Goal: Task Accomplishment & Management: Use online tool/utility

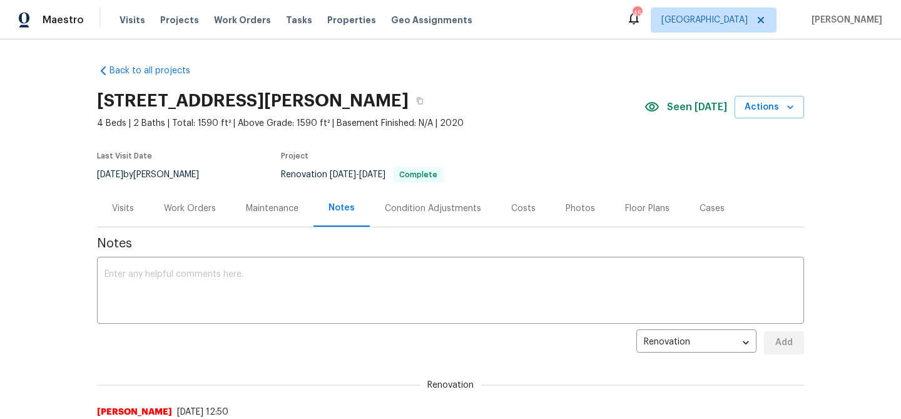
click at [286, 24] on div "Tasks" at bounding box center [299, 20] width 26 height 13
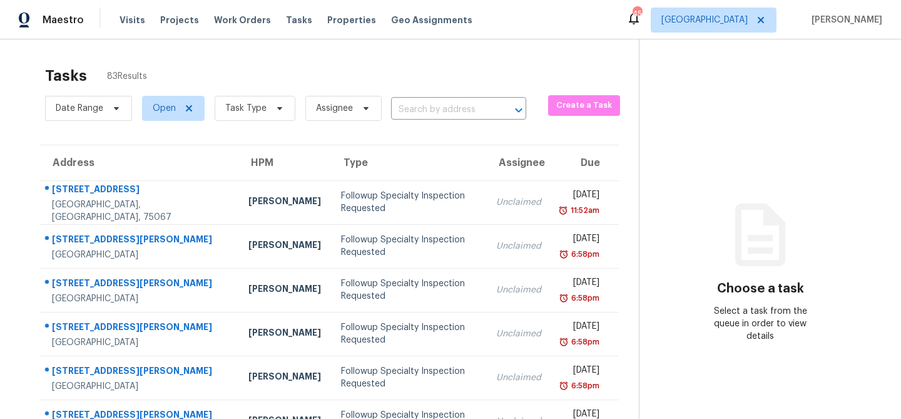
click at [286, 24] on span "Tasks" at bounding box center [299, 20] width 26 height 9
click at [271, 113] on span at bounding box center [278, 108] width 14 height 10
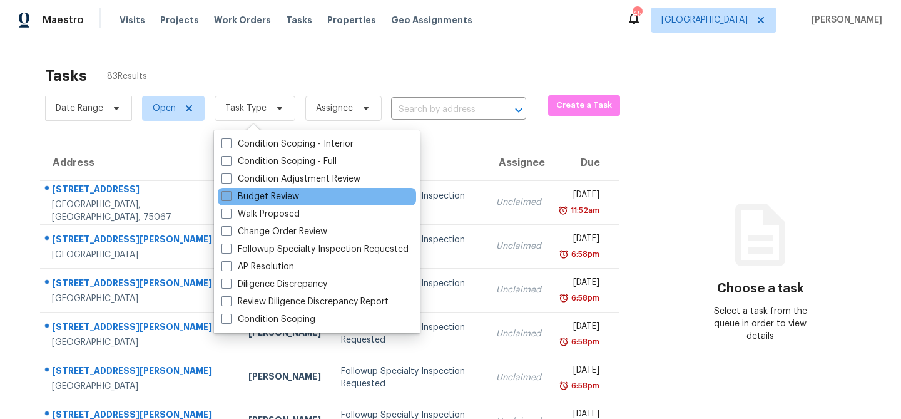
click at [265, 192] on label "Budget Review" at bounding box center [261, 196] width 78 height 13
click at [230, 192] on input "Budget Review" at bounding box center [226, 194] width 8 height 8
checkbox input "true"
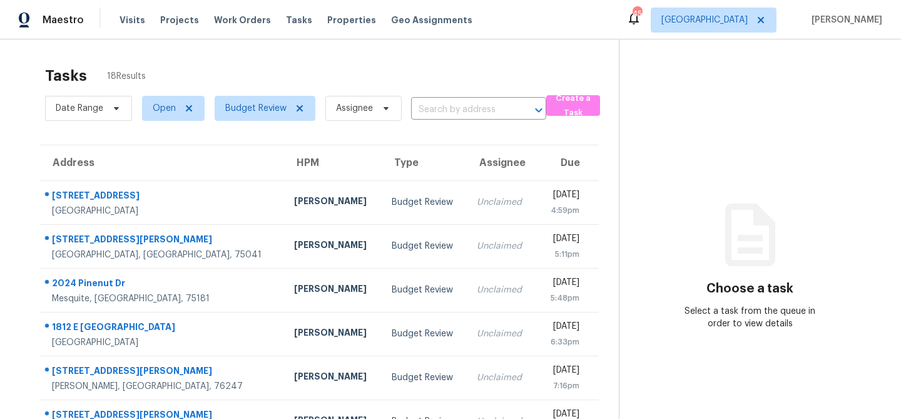
click at [270, 72] on div "Tasks 18 Results" at bounding box center [332, 75] width 574 height 33
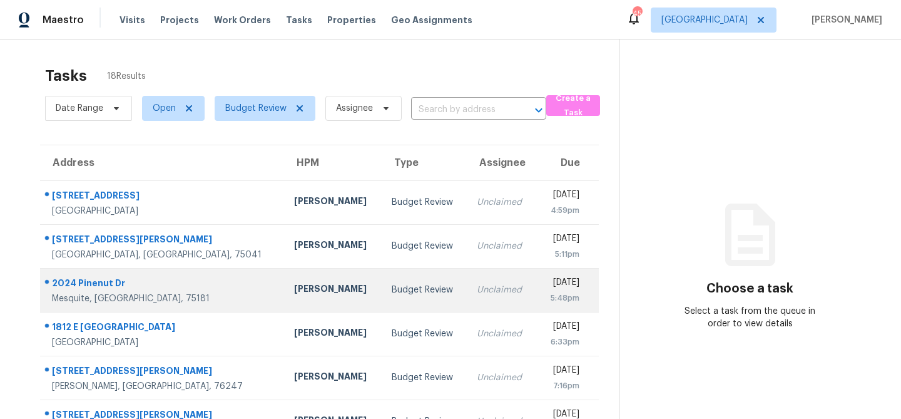
scroll to position [233, 0]
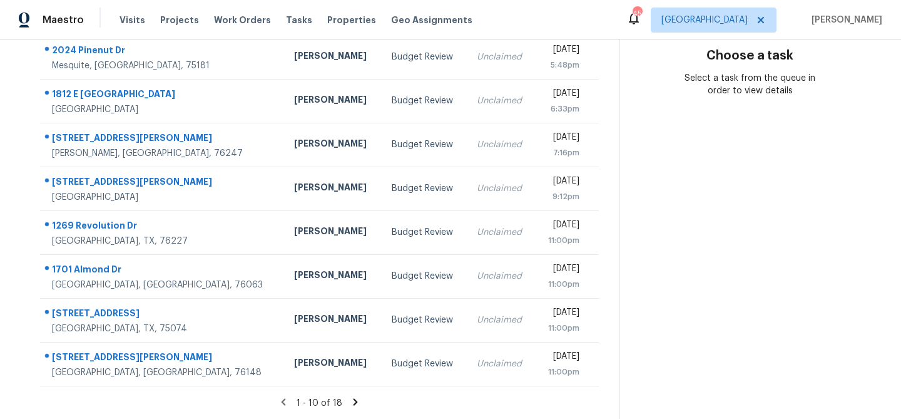
click at [354, 402] on icon at bounding box center [356, 401] width 4 height 7
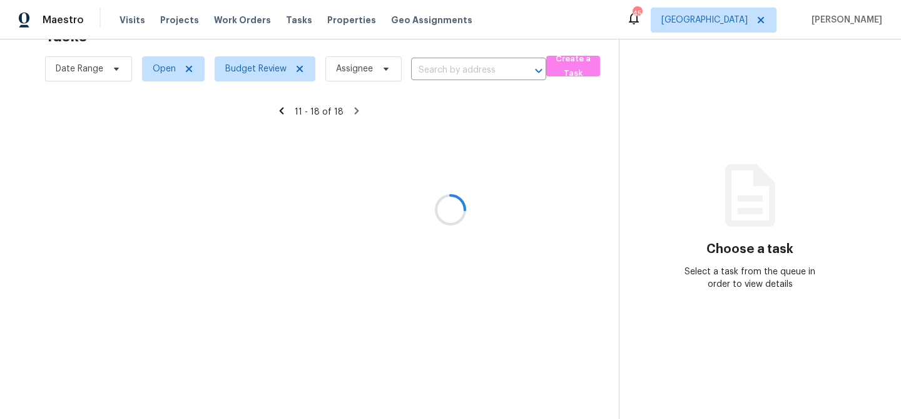
scroll to position [145, 0]
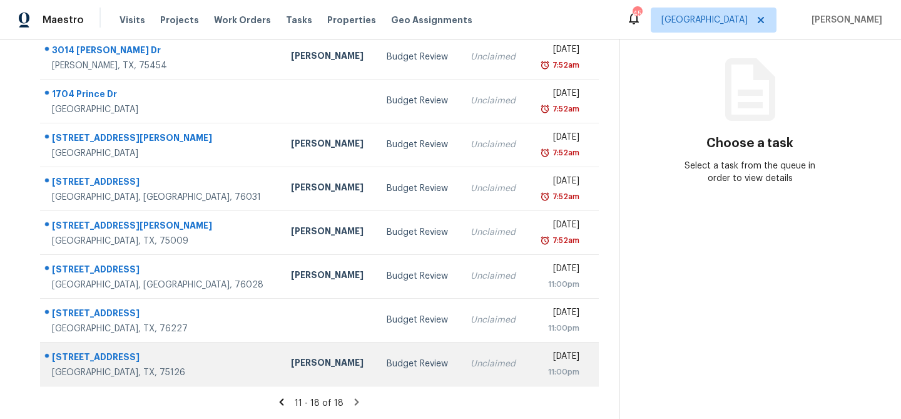
click at [387, 359] on div "Budget Review" at bounding box center [419, 363] width 64 height 13
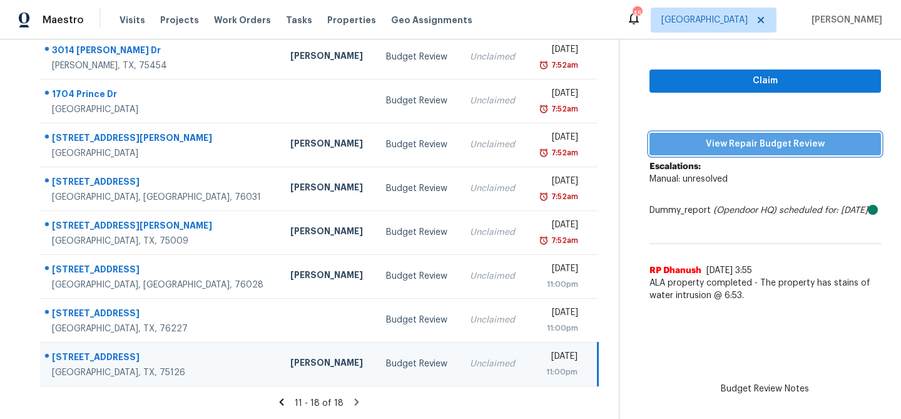
click at [744, 147] on span "View Repair Budget Review" at bounding box center [766, 144] width 212 height 16
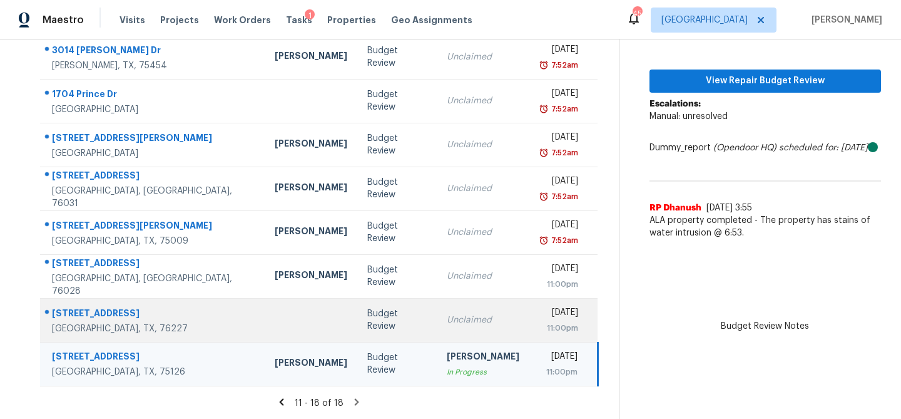
click at [437, 312] on td "Unclaimed" at bounding box center [483, 320] width 93 height 44
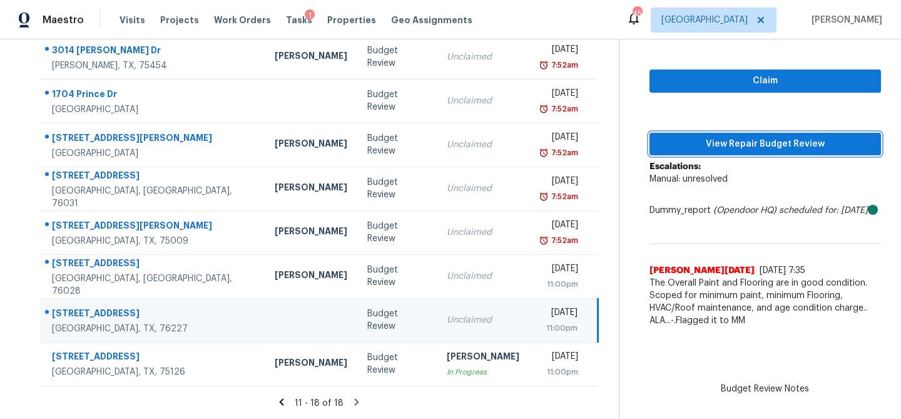
click at [695, 150] on span "View Repair Budget Review" at bounding box center [766, 144] width 212 height 16
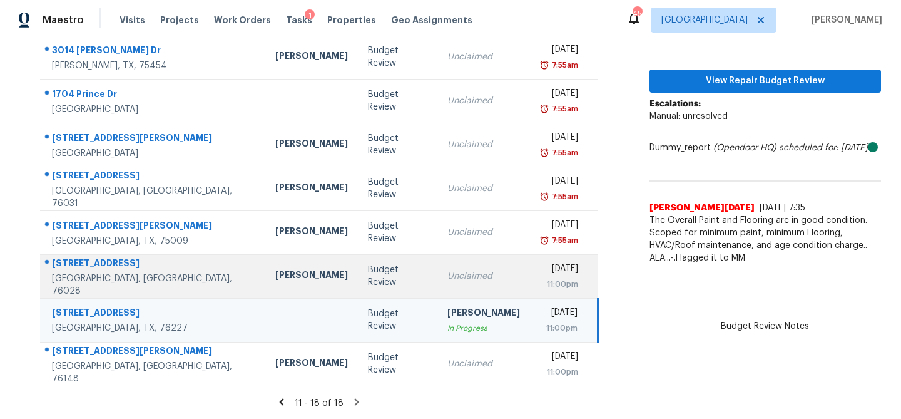
click at [449, 283] on td "Unclaimed" at bounding box center [484, 276] width 93 height 44
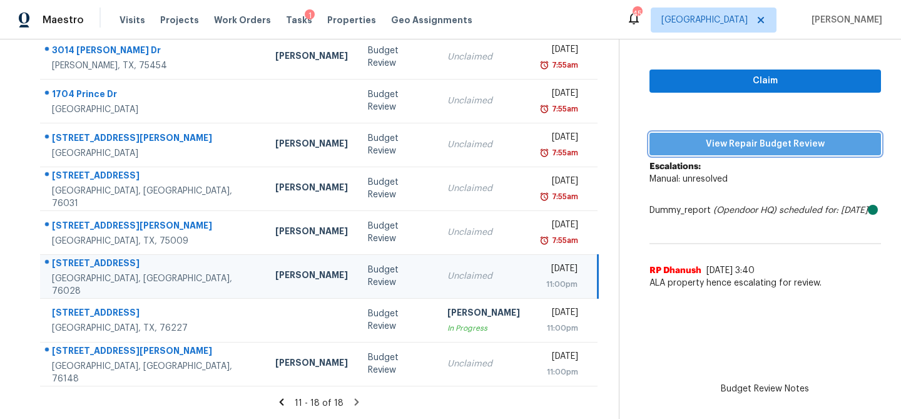
click at [771, 140] on span "View Repair Budget Review" at bounding box center [766, 144] width 212 height 16
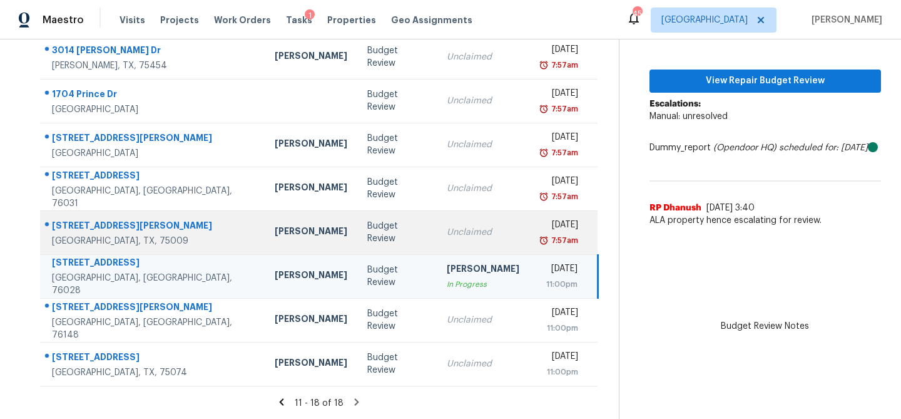
click at [437, 217] on td "Unclaimed" at bounding box center [483, 232] width 93 height 44
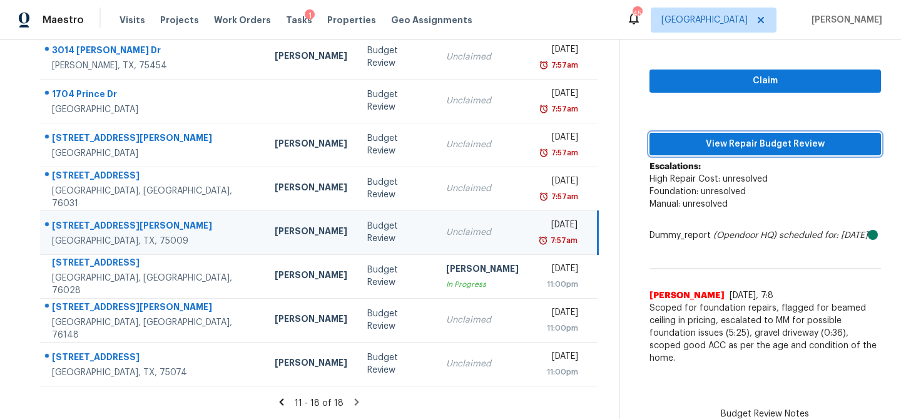
click at [729, 151] on button "View Repair Budget Review" at bounding box center [766, 144] width 232 height 23
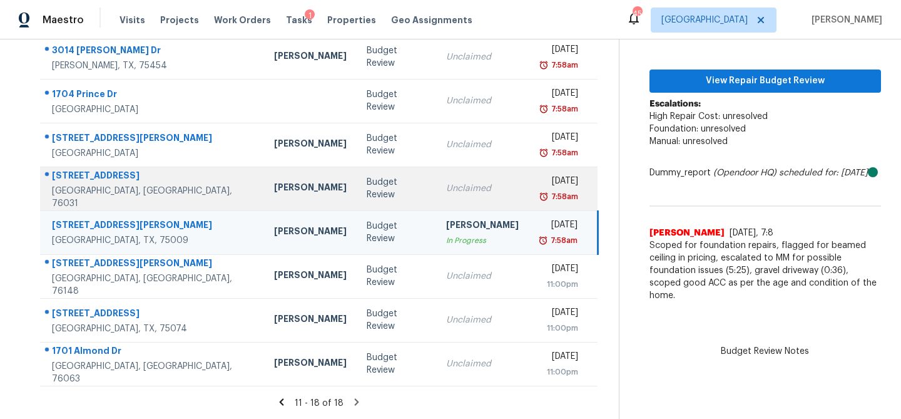
click at [446, 187] on div "Unclaimed" at bounding box center [482, 188] width 73 height 13
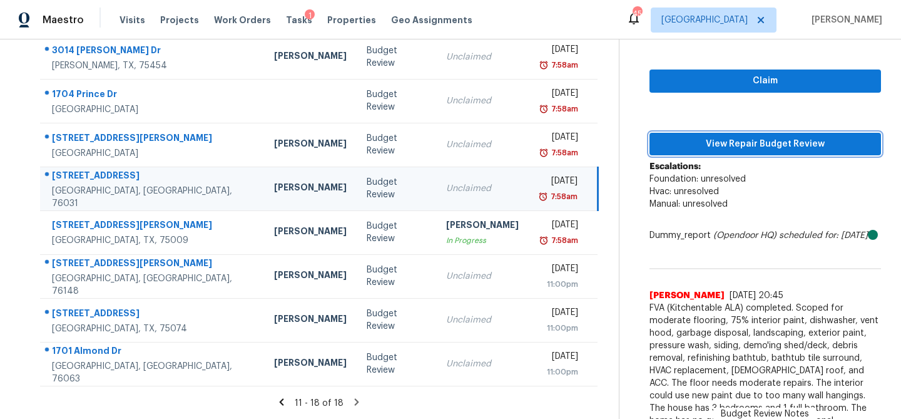
click at [710, 143] on span "View Repair Budget Review" at bounding box center [766, 144] width 212 height 16
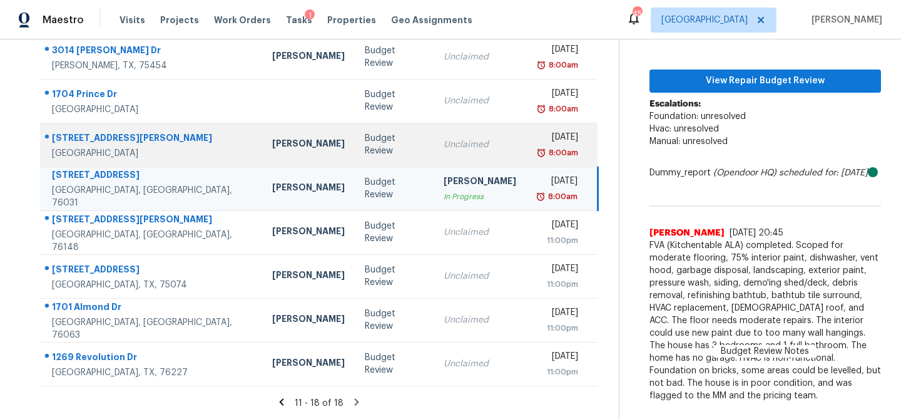
click at [460, 145] on div "Unclaimed" at bounding box center [480, 144] width 73 height 13
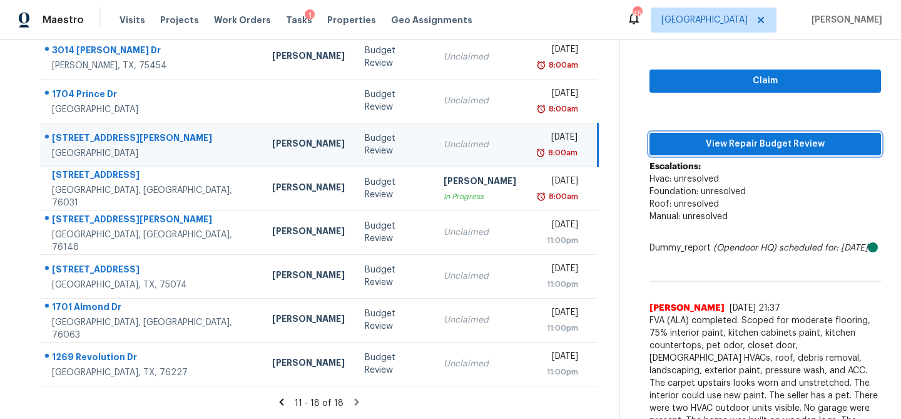
click at [704, 143] on span "View Repair Budget Review" at bounding box center [766, 144] width 212 height 16
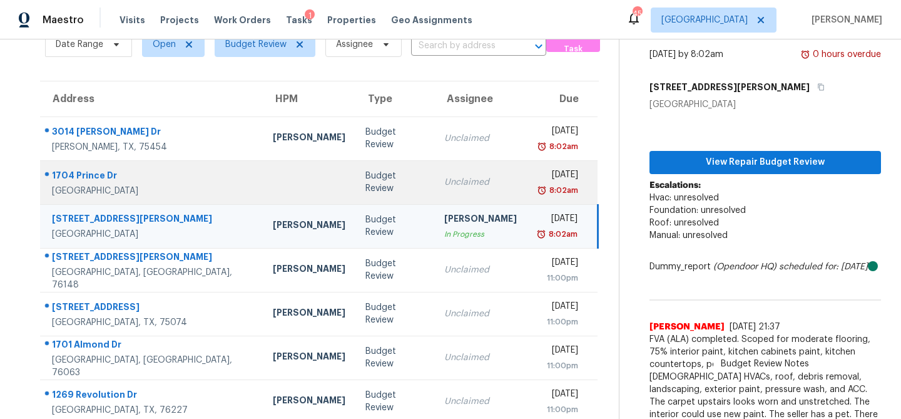
scroll to position [65, 0]
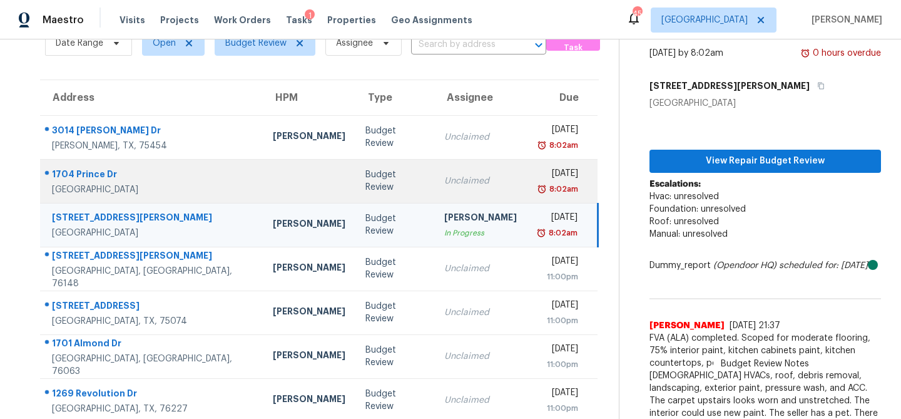
click at [444, 175] on div "Unclaimed" at bounding box center [480, 181] width 73 height 13
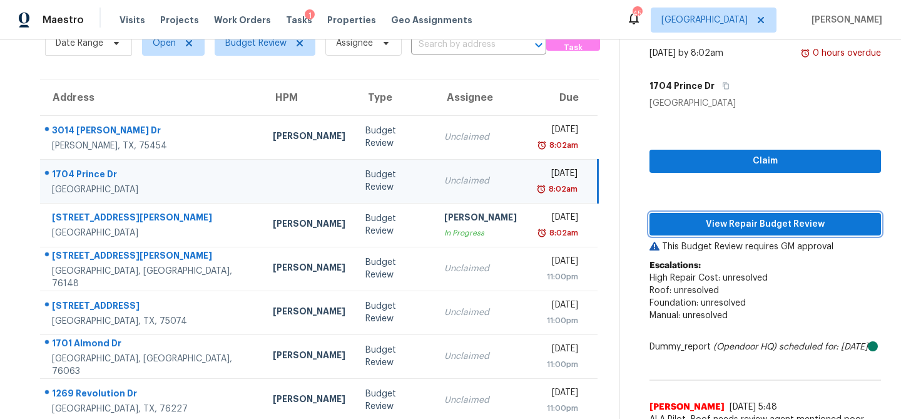
click at [723, 233] on button "View Repair Budget Review" at bounding box center [766, 224] width 232 height 23
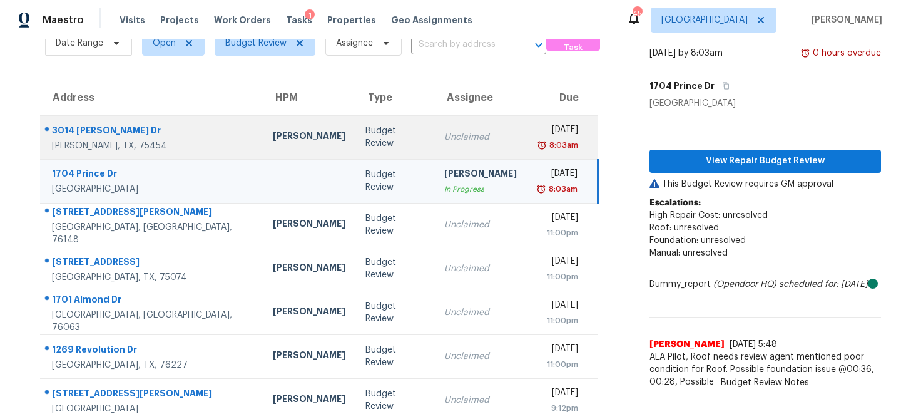
click at [537, 125] on div "[DATE]" at bounding box center [557, 131] width 41 height 16
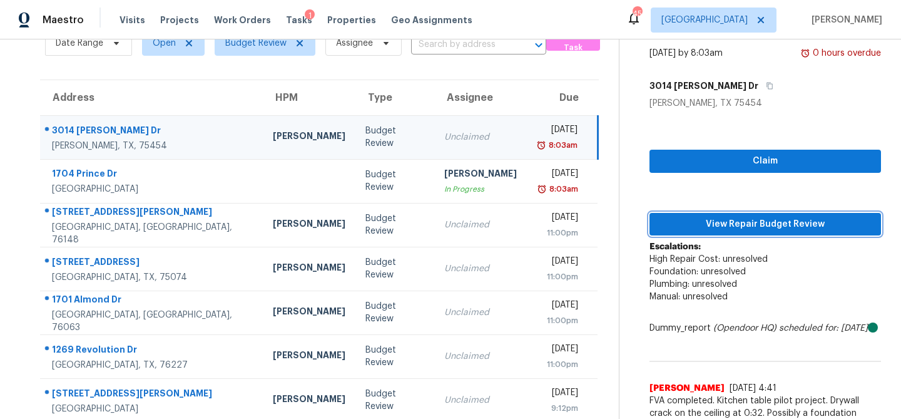
click at [700, 219] on span "View Repair Budget Review" at bounding box center [766, 225] width 212 height 16
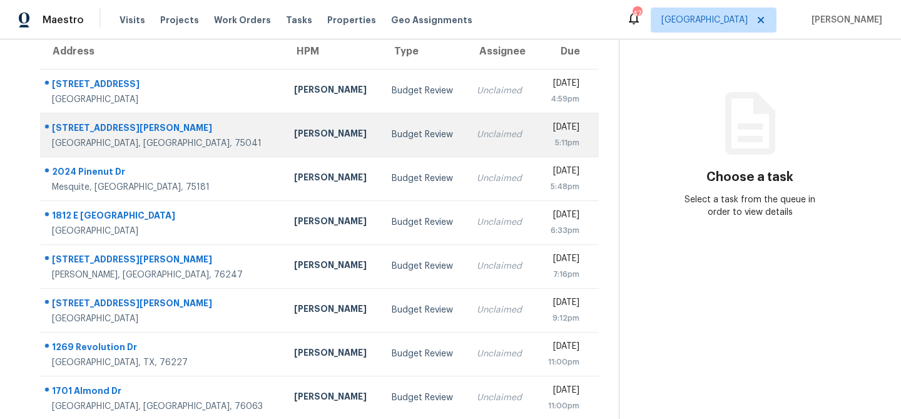
scroll to position [210, 0]
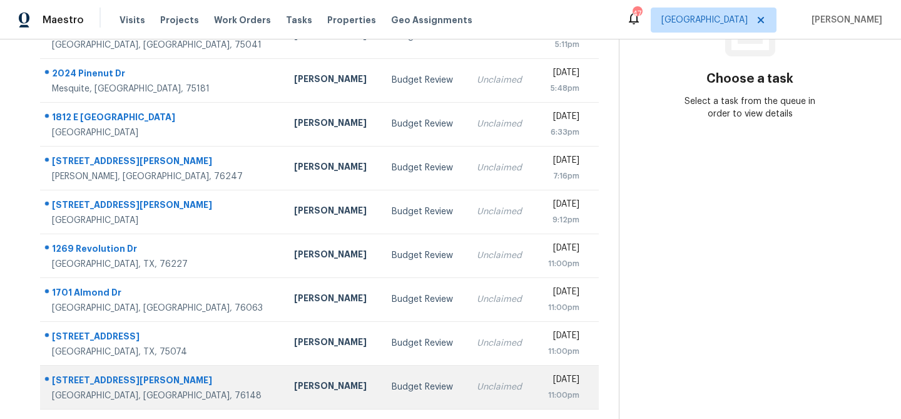
click at [294, 385] on div "[PERSON_NAME]" at bounding box center [332, 387] width 77 height 16
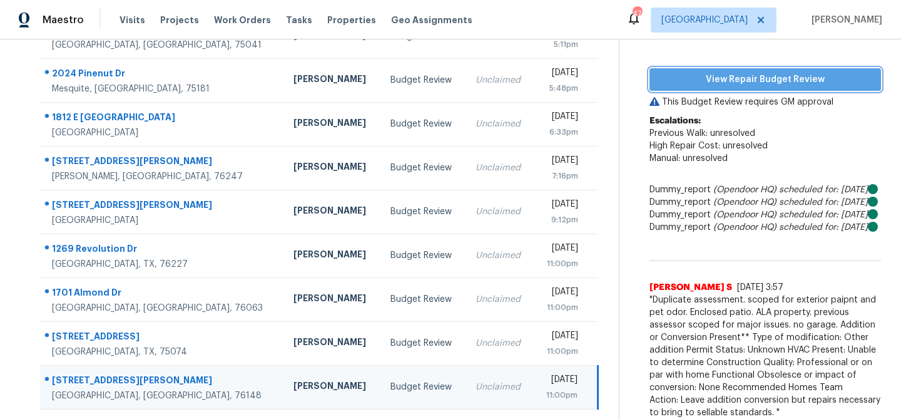
click at [701, 79] on span "View Repair Budget Review" at bounding box center [766, 80] width 212 height 16
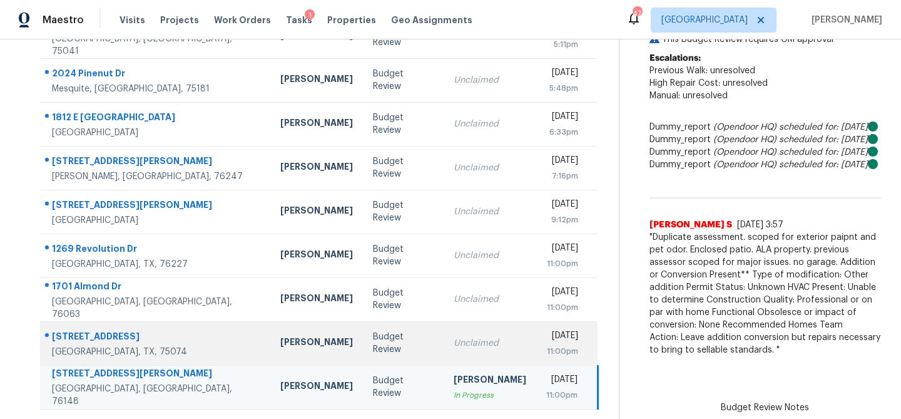
click at [374, 337] on td "Budget Review" at bounding box center [403, 343] width 81 height 44
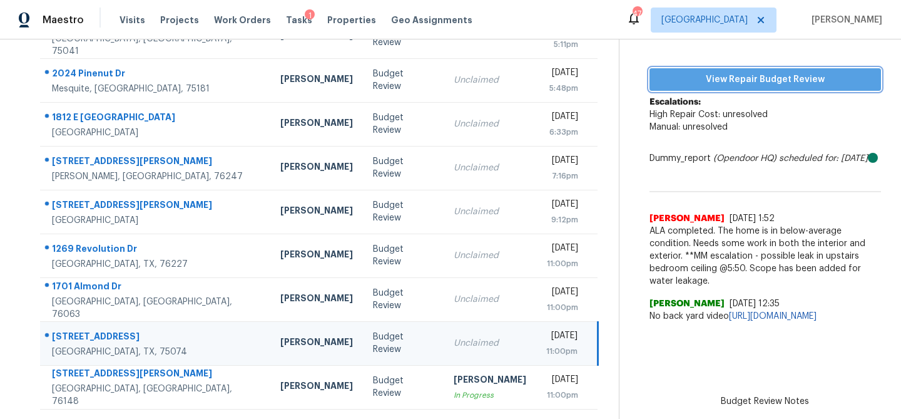
click at [749, 79] on span "View Repair Budget Review" at bounding box center [766, 80] width 212 height 16
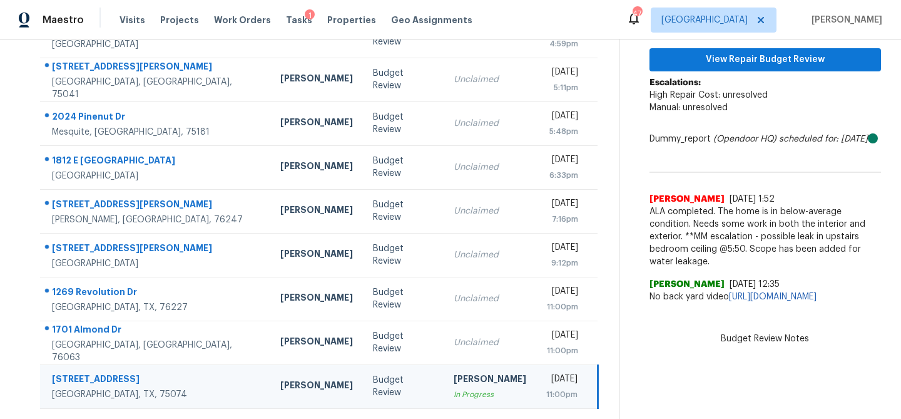
scroll to position [166, 0]
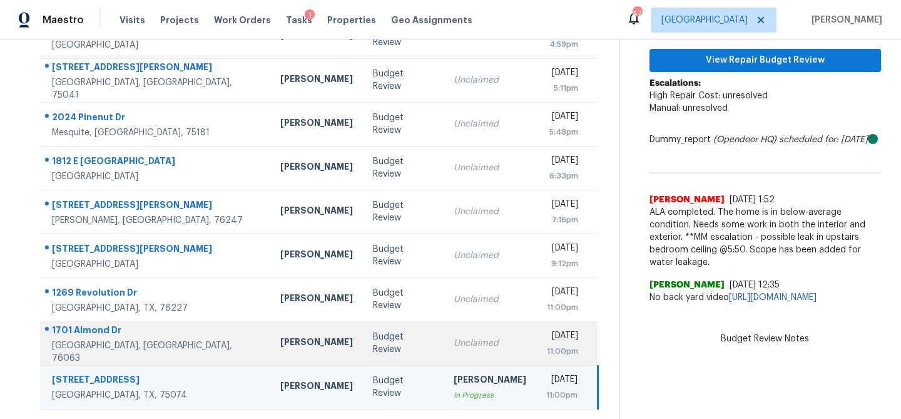
click at [454, 338] on div "Unclaimed" at bounding box center [490, 343] width 73 height 13
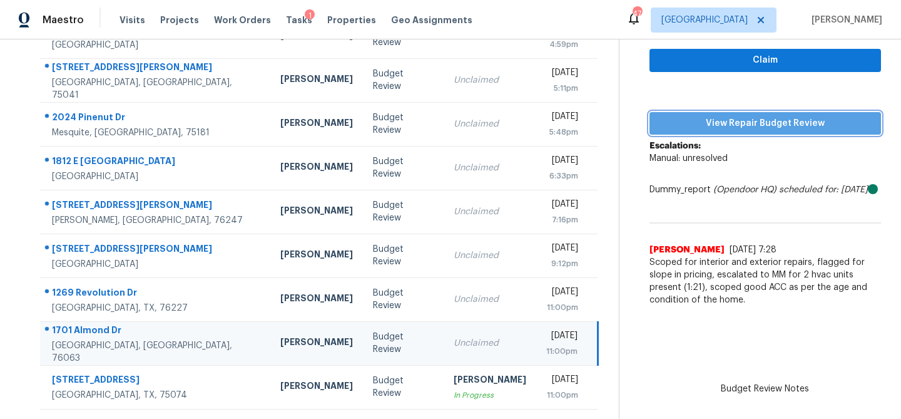
click at [720, 127] on span "View Repair Budget Review" at bounding box center [766, 124] width 212 height 16
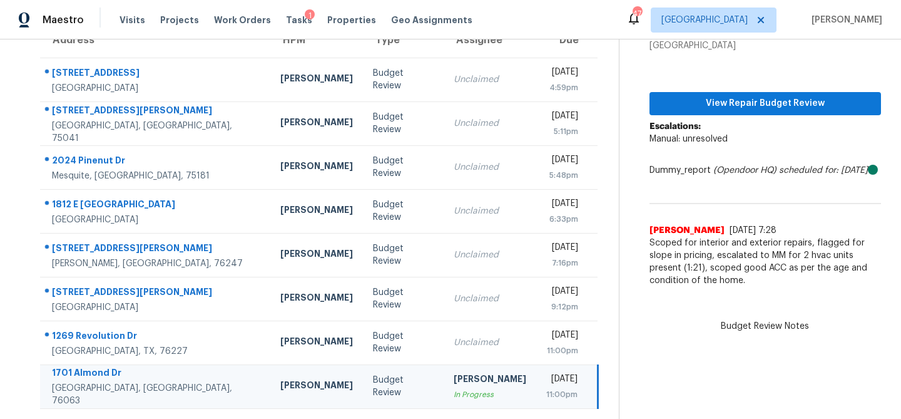
scroll to position [122, 0]
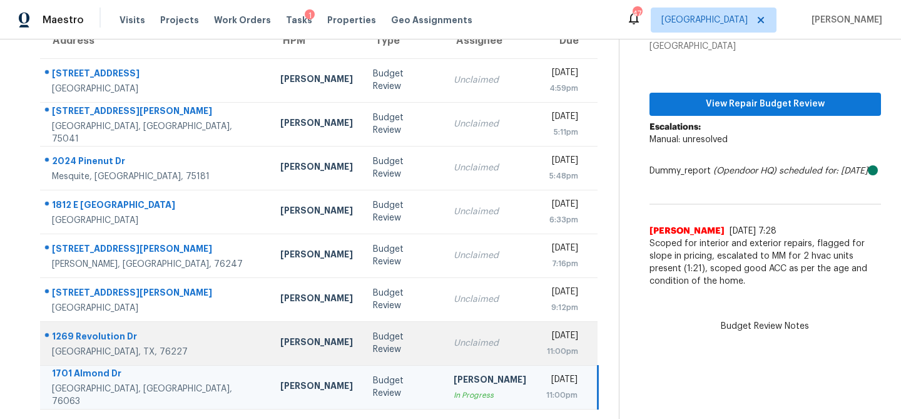
click at [444, 324] on td "Unclaimed" at bounding box center [490, 343] width 93 height 44
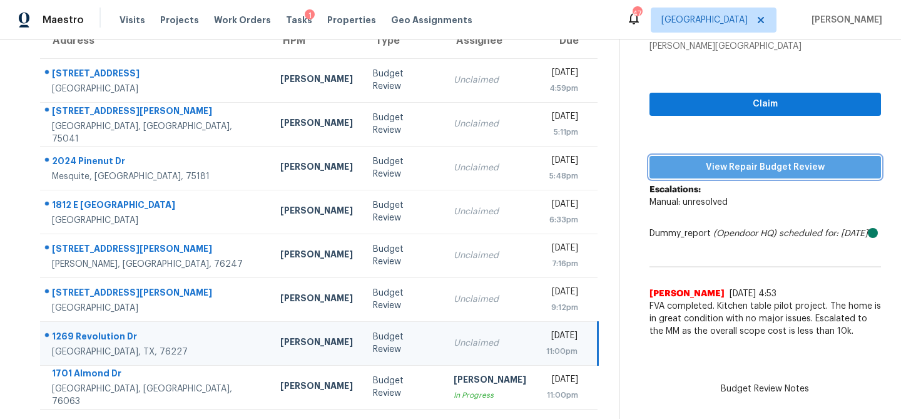
click at [714, 162] on span "View Repair Budget Review" at bounding box center [766, 168] width 212 height 16
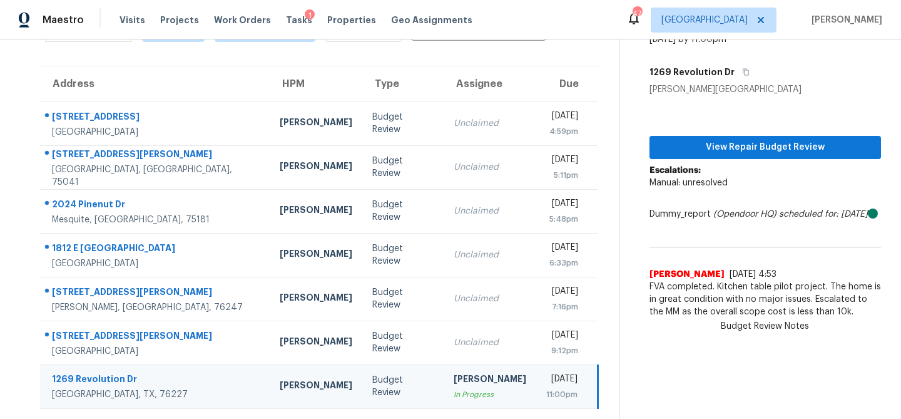
scroll to position [78, 0]
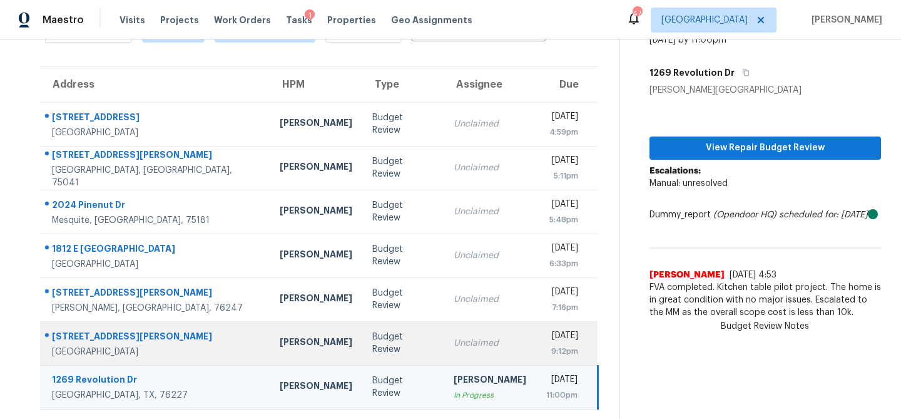
click at [454, 342] on div "Unclaimed" at bounding box center [490, 343] width 73 height 13
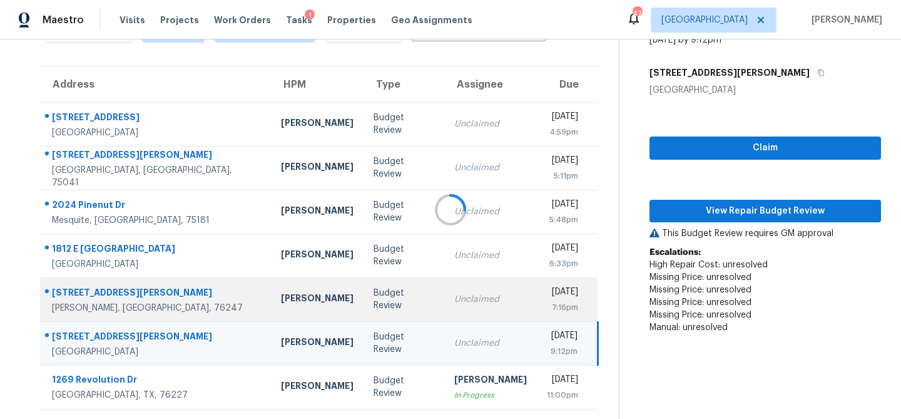
scroll to position [122, 0]
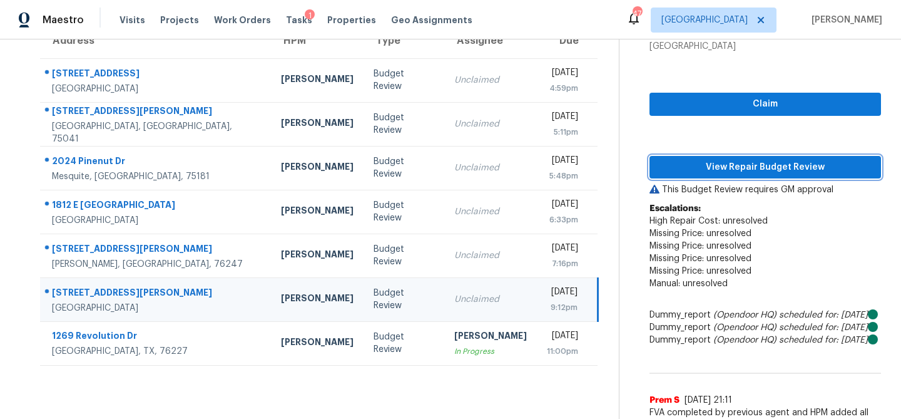
click at [745, 172] on span "View Repair Budget Review" at bounding box center [766, 168] width 212 height 16
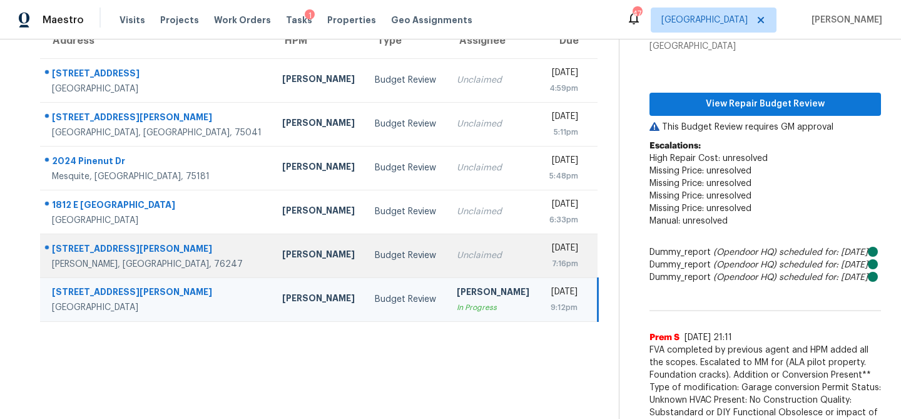
click at [372, 255] on td "Budget Review" at bounding box center [405, 255] width 81 height 44
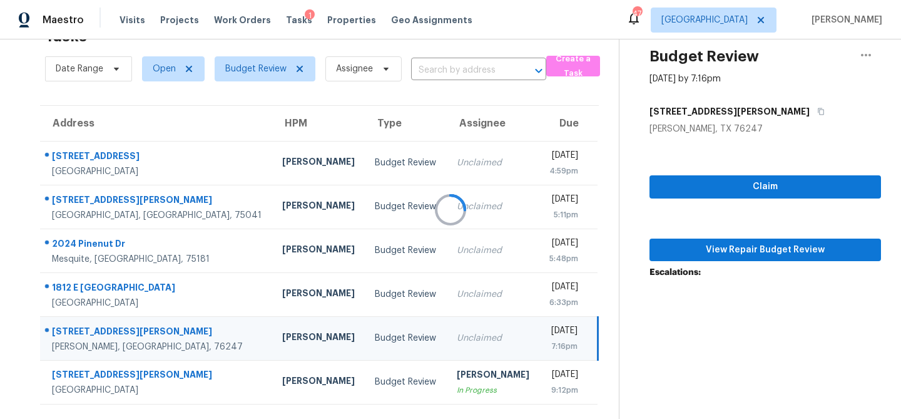
scroll to position [39, 0]
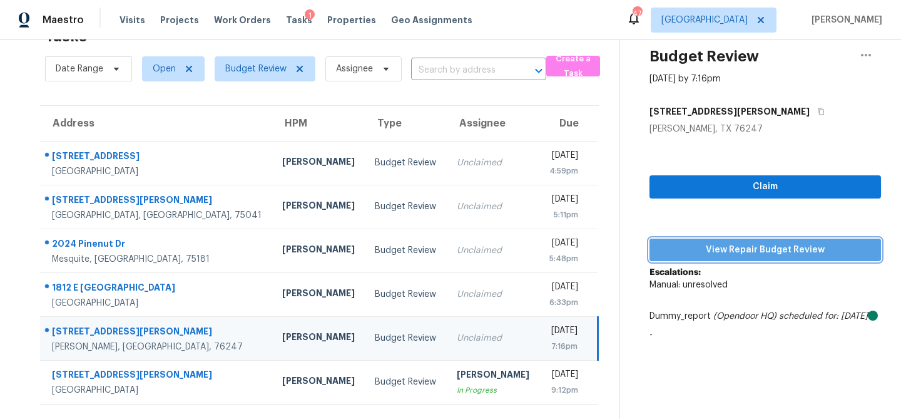
click at [690, 242] on span "View Repair Budget Review" at bounding box center [766, 250] width 212 height 16
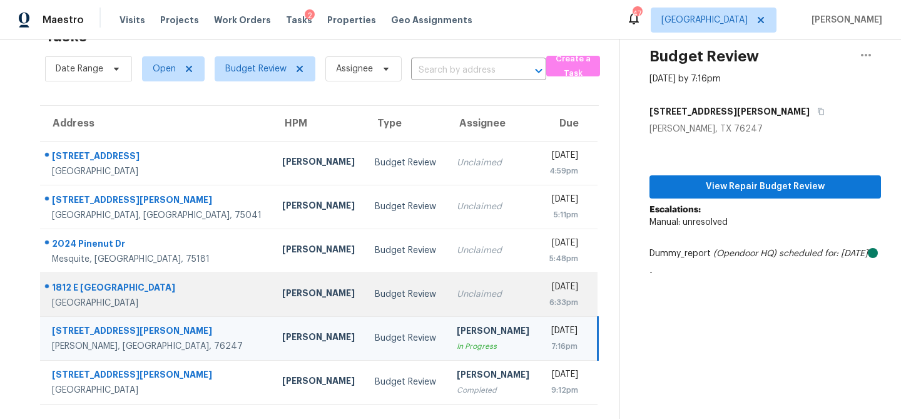
click at [447, 301] on td "Unclaimed" at bounding box center [493, 294] width 93 height 44
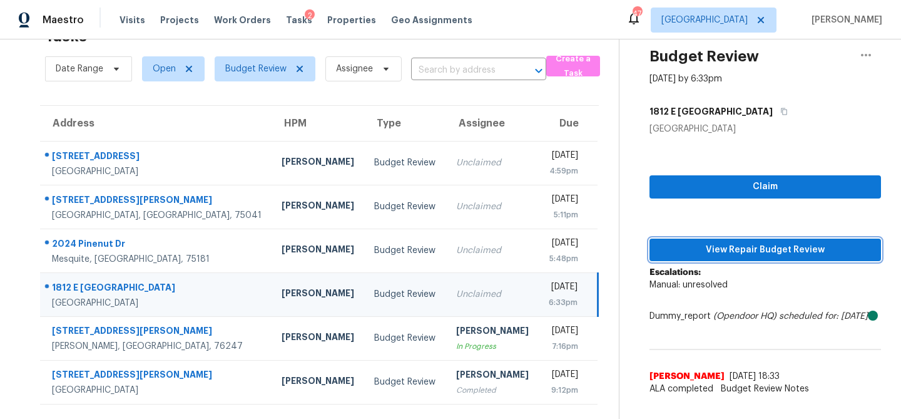
click at [719, 245] on span "View Repair Budget Review" at bounding box center [766, 250] width 212 height 16
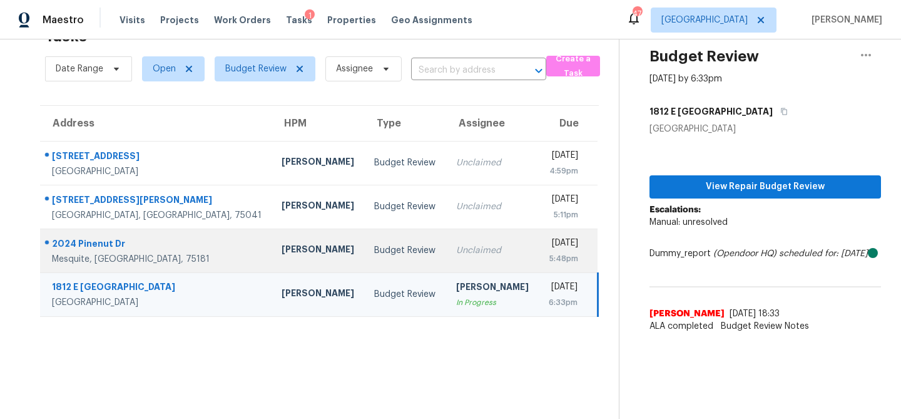
click at [456, 245] on div "Unclaimed" at bounding box center [492, 250] width 73 height 13
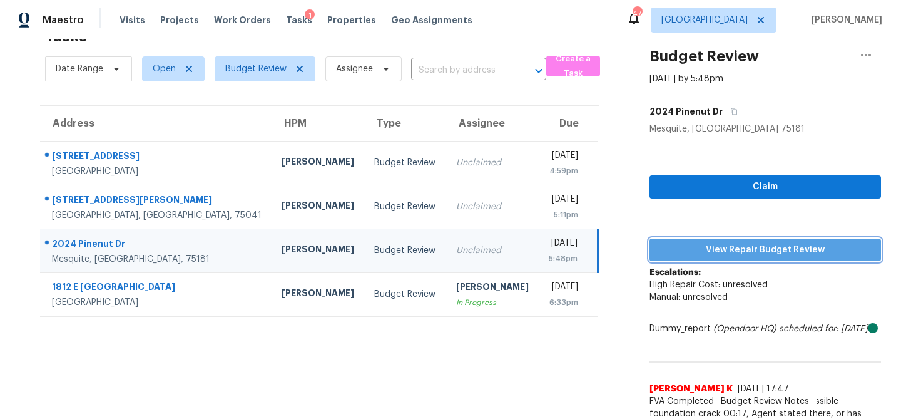
click at [715, 247] on span "View Repair Budget Review" at bounding box center [766, 250] width 212 height 16
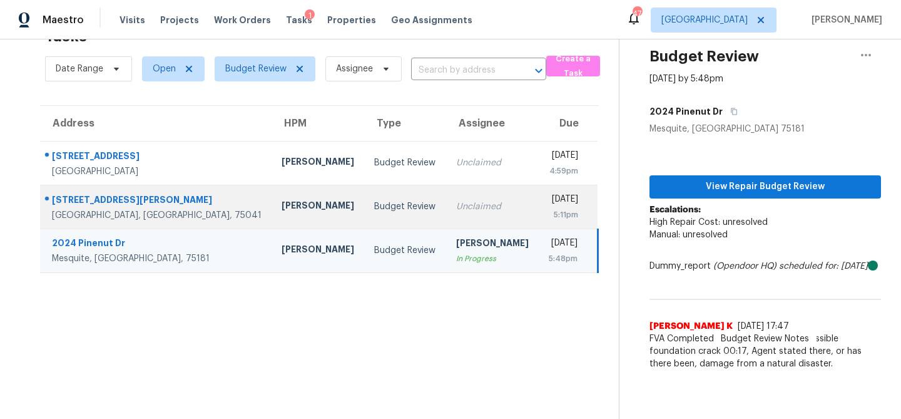
click at [446, 197] on td "Unclaimed" at bounding box center [492, 207] width 93 height 44
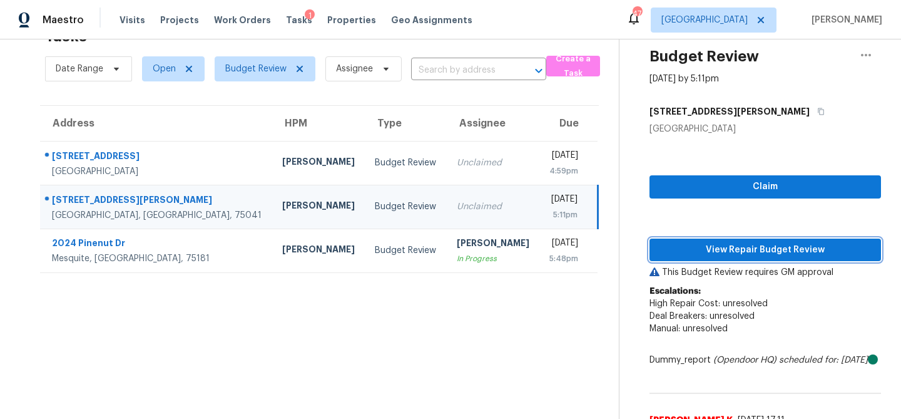
click at [700, 243] on span "View Repair Budget Review" at bounding box center [766, 250] width 212 height 16
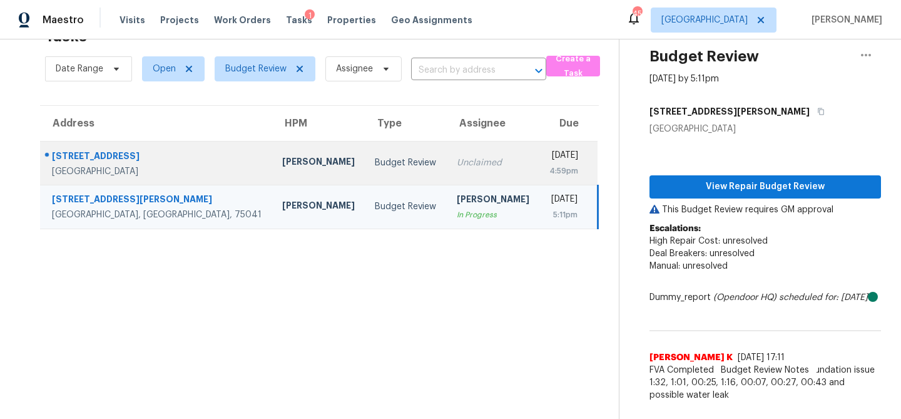
click at [457, 159] on div "Unclaimed" at bounding box center [493, 162] width 73 height 13
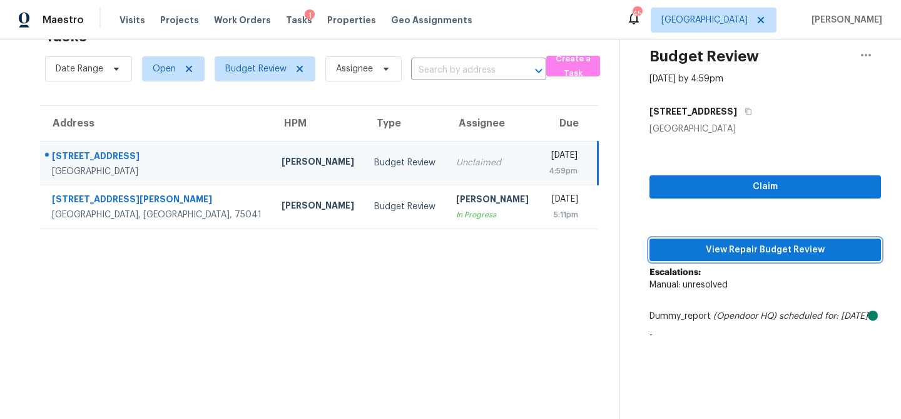
click at [715, 255] on span "View Repair Budget Review" at bounding box center [766, 250] width 212 height 16
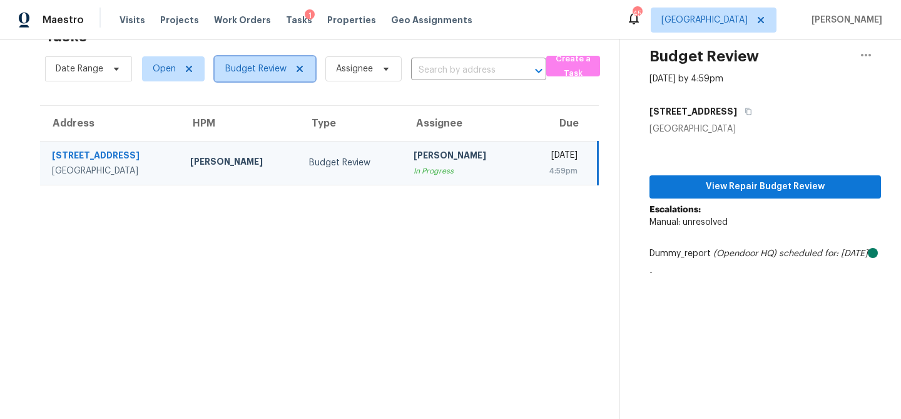
click at [263, 68] on span "Budget Review" at bounding box center [255, 69] width 61 height 13
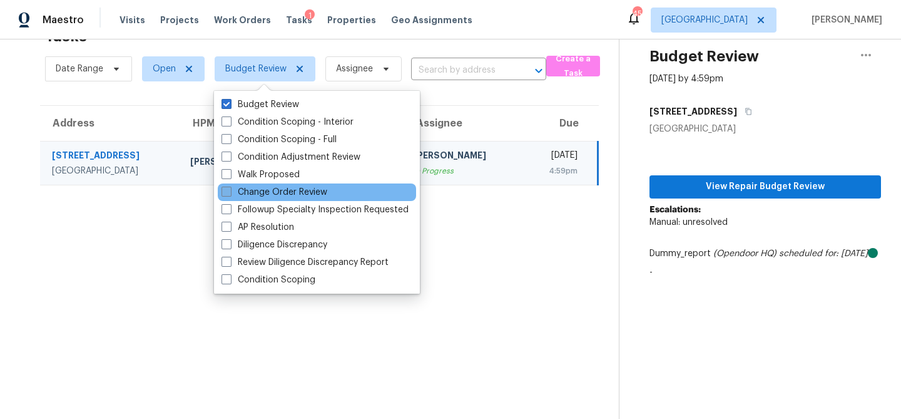
click at [251, 190] on label "Change Order Review" at bounding box center [275, 192] width 106 height 13
click at [230, 190] on input "Change Order Review" at bounding box center [226, 190] width 8 height 8
checkbox input "true"
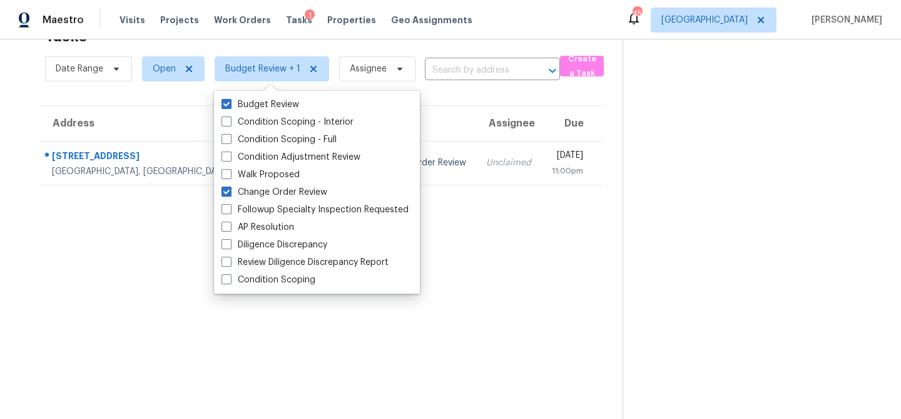
click at [123, 228] on section "Tasks 1 Results Date Range Open Budget Review + 1 Assignee ​ Create a Task Addr…" at bounding box center [321, 219] width 603 height 399
